Goal: Task Accomplishment & Management: Complete application form

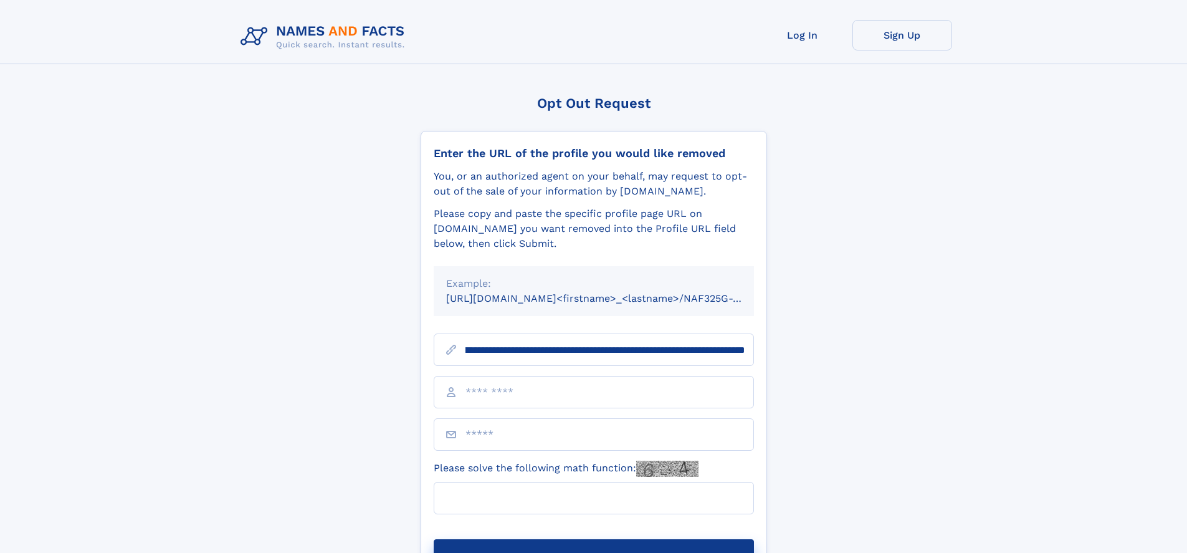
scroll to position [0, 138]
type input "**********"
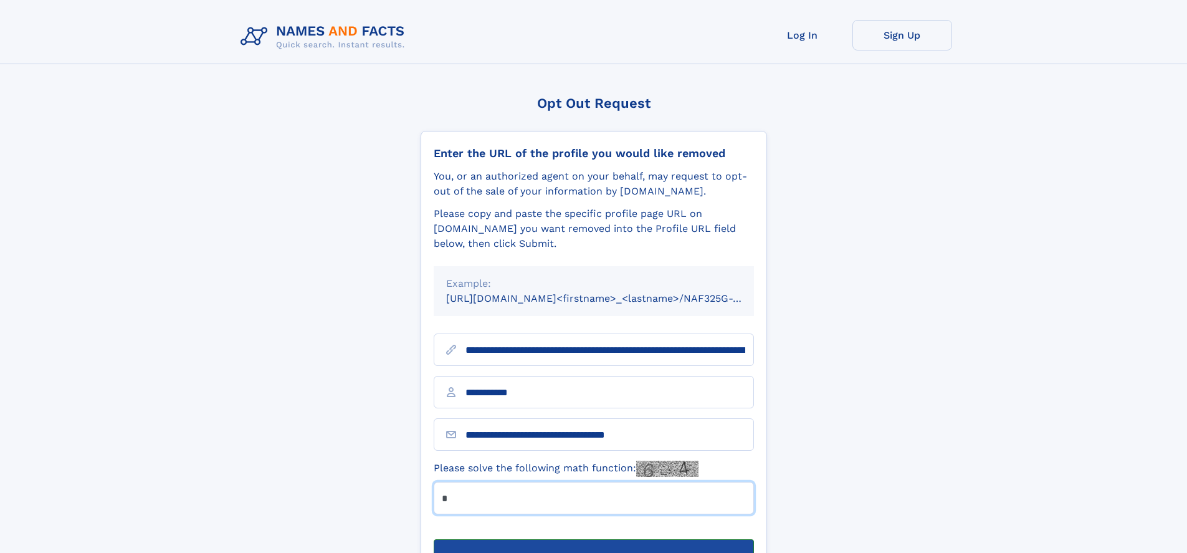
type input "*"
click at [593, 539] on button "Submit Opt Out Request" at bounding box center [594, 559] width 320 height 40
